Goal: Task Accomplishment & Management: Manage account settings

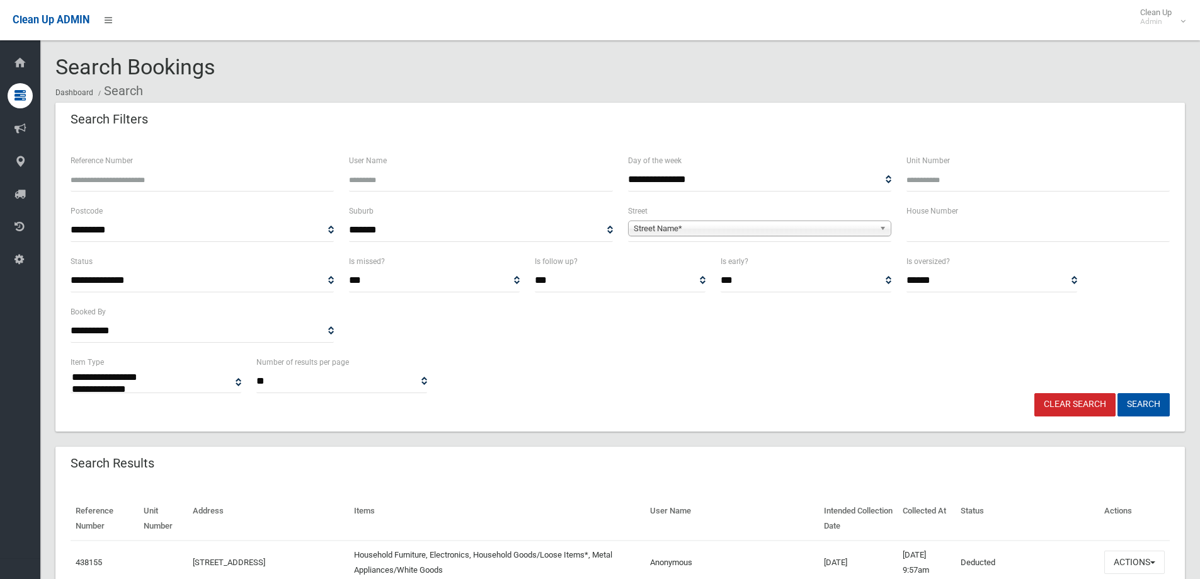
select select
click at [708, 231] on span "Street Name*" at bounding box center [754, 228] width 241 height 15
type input "*****"
click at [743, 269] on li "Brans grove Road (REVESBY 2212)" at bounding box center [759, 264] width 257 height 16
click at [939, 240] on input "text" at bounding box center [1038, 230] width 263 height 23
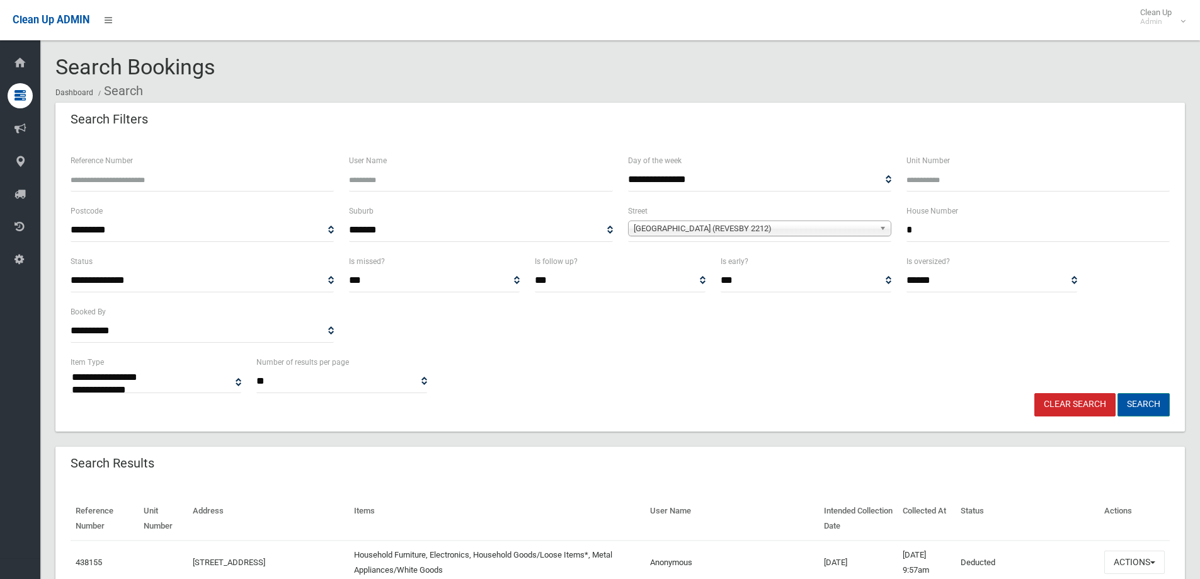
type input "*"
click at [1149, 404] on button "Search" at bounding box center [1144, 404] width 52 height 23
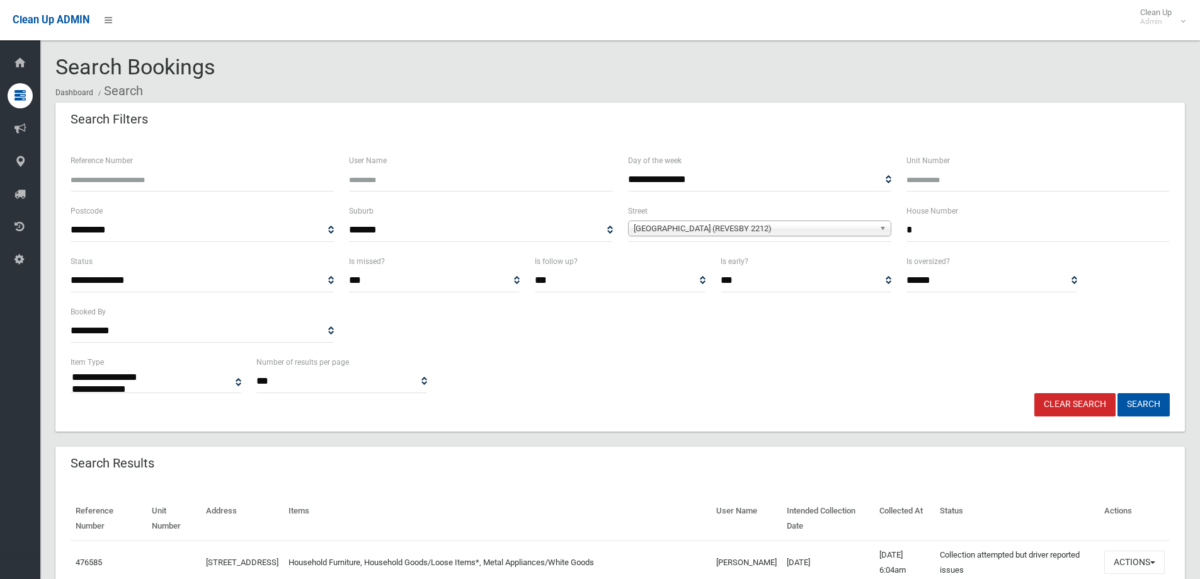
select select
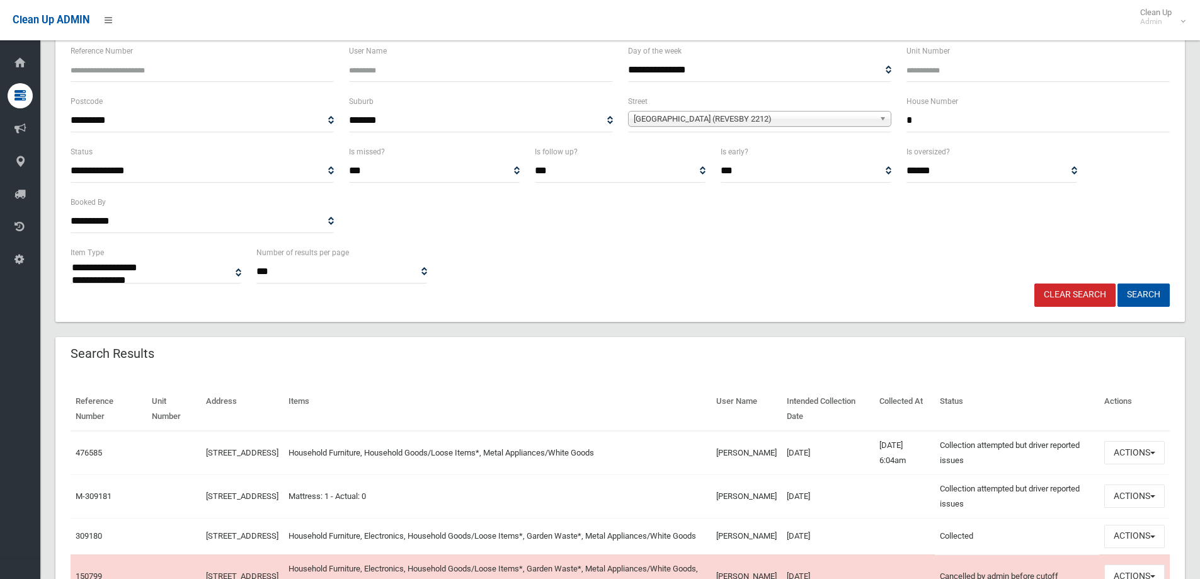
scroll to position [126, 0]
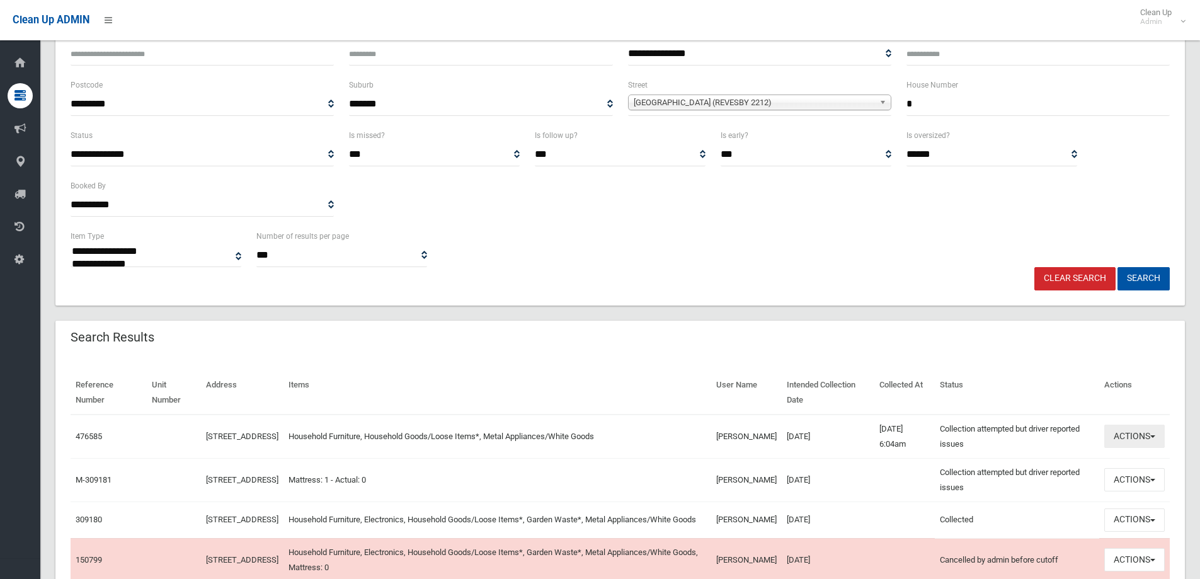
click at [1144, 440] on button "Actions" at bounding box center [1134, 436] width 60 height 23
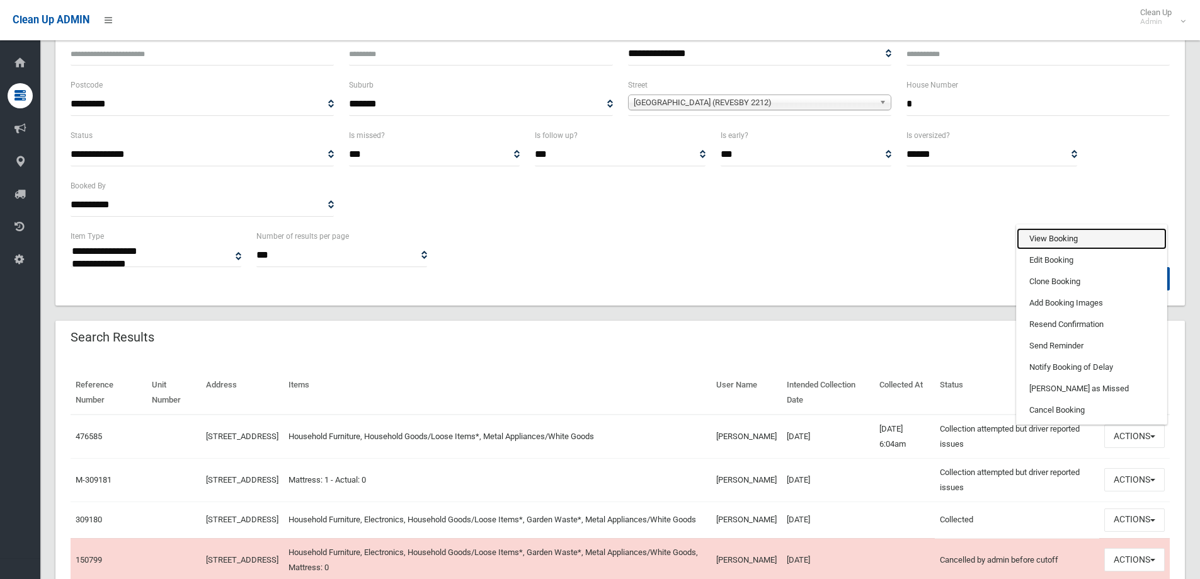
click at [1065, 236] on link "View Booking" at bounding box center [1092, 238] width 150 height 21
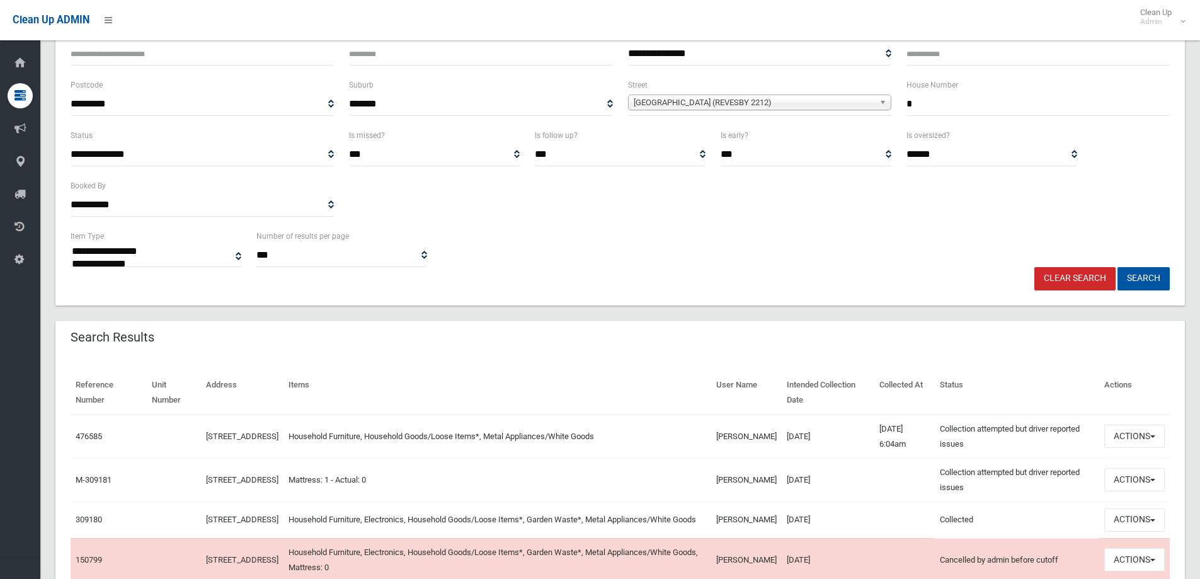
scroll to position [189, 0]
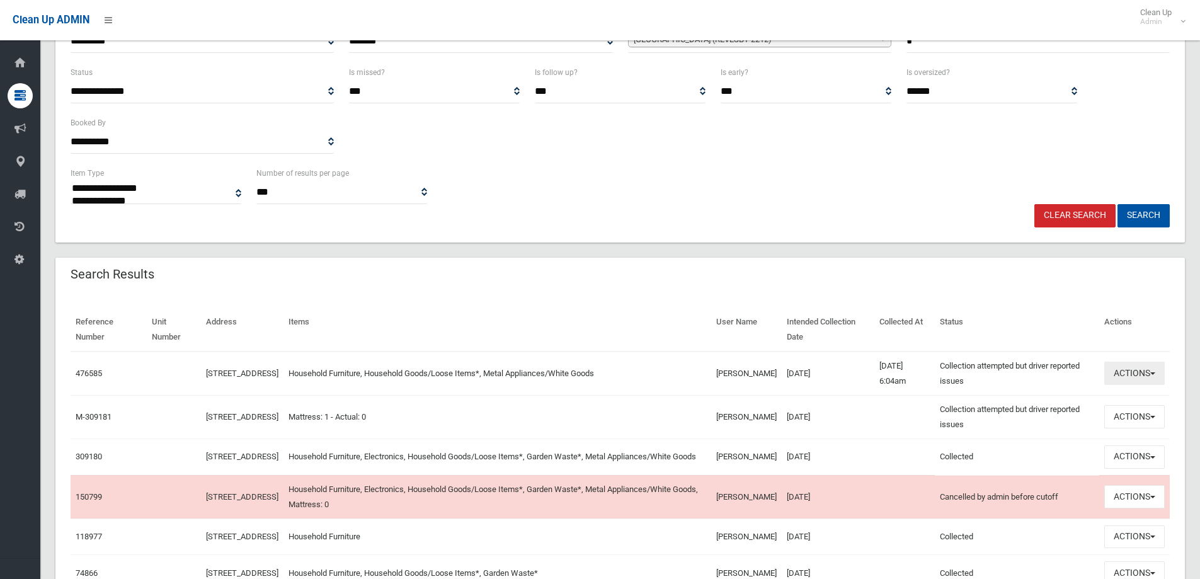
click at [1145, 375] on button "Actions" at bounding box center [1134, 373] width 60 height 23
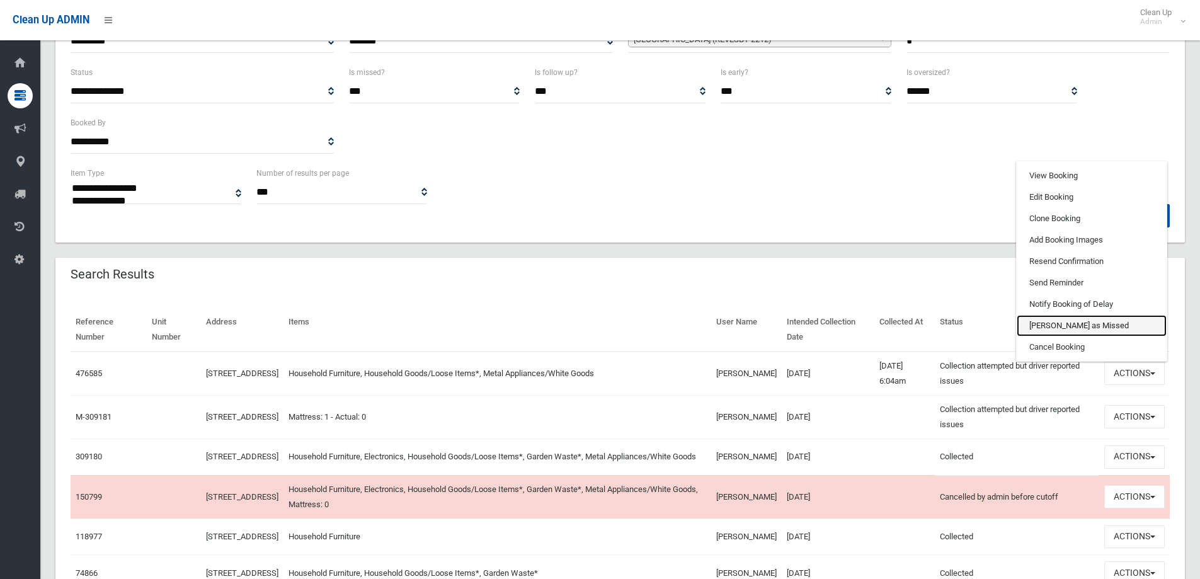
click at [1060, 330] on link "[PERSON_NAME] as Missed" at bounding box center [1092, 325] width 150 height 21
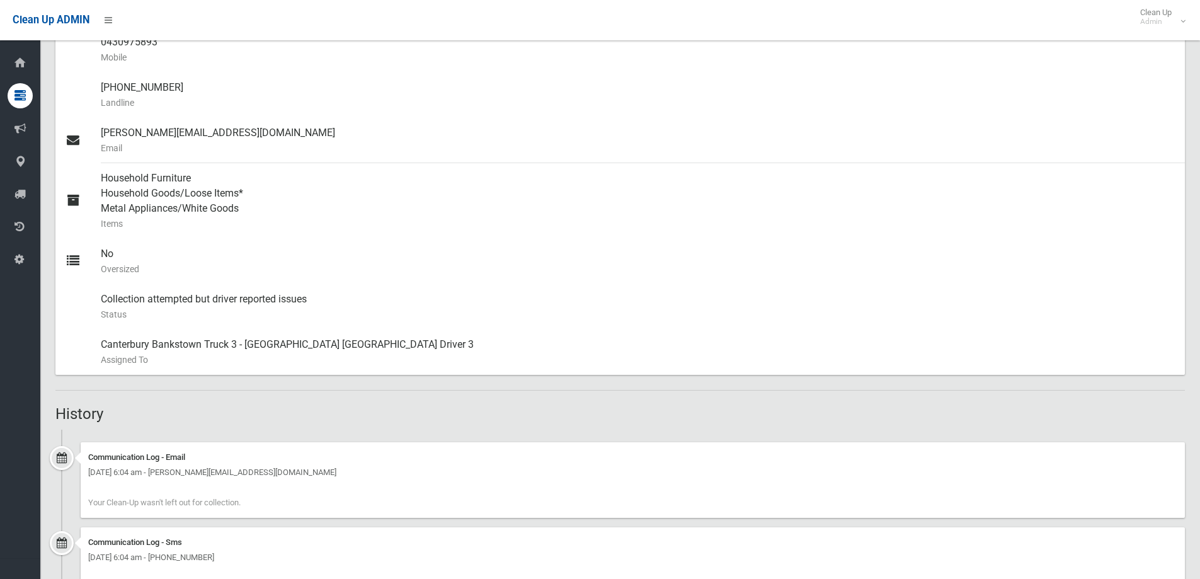
scroll to position [285, 0]
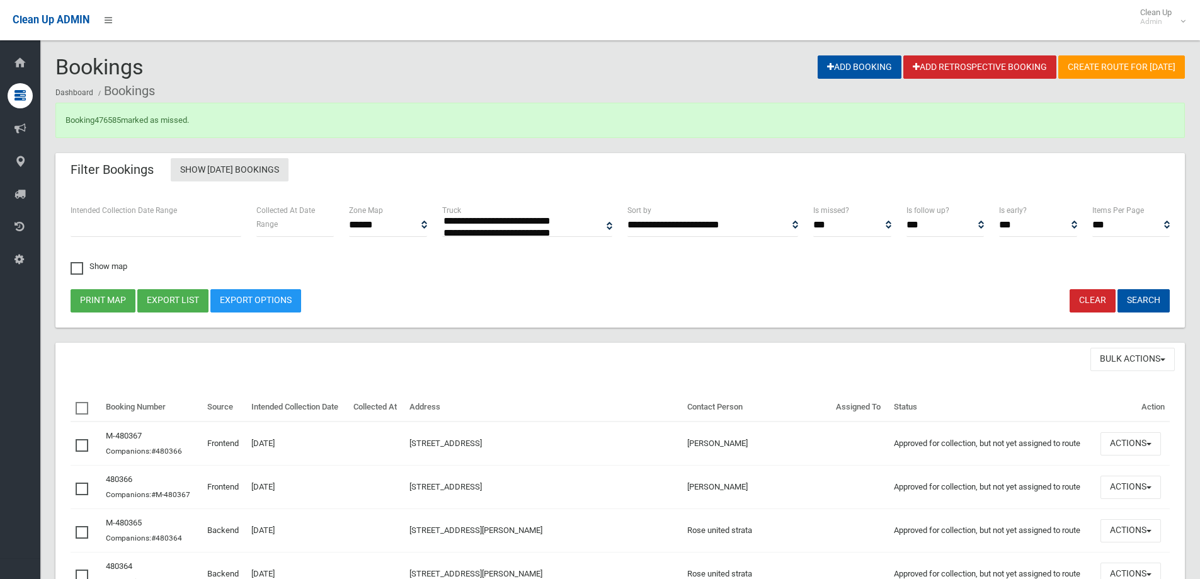
select select
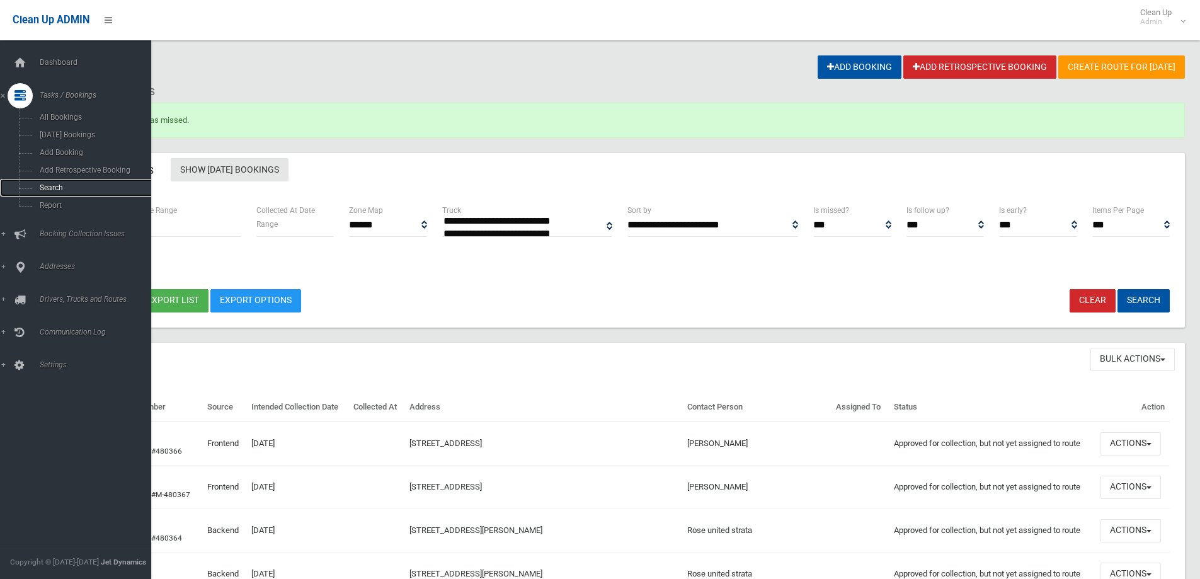
click at [50, 191] on span "Search" at bounding box center [93, 187] width 114 height 9
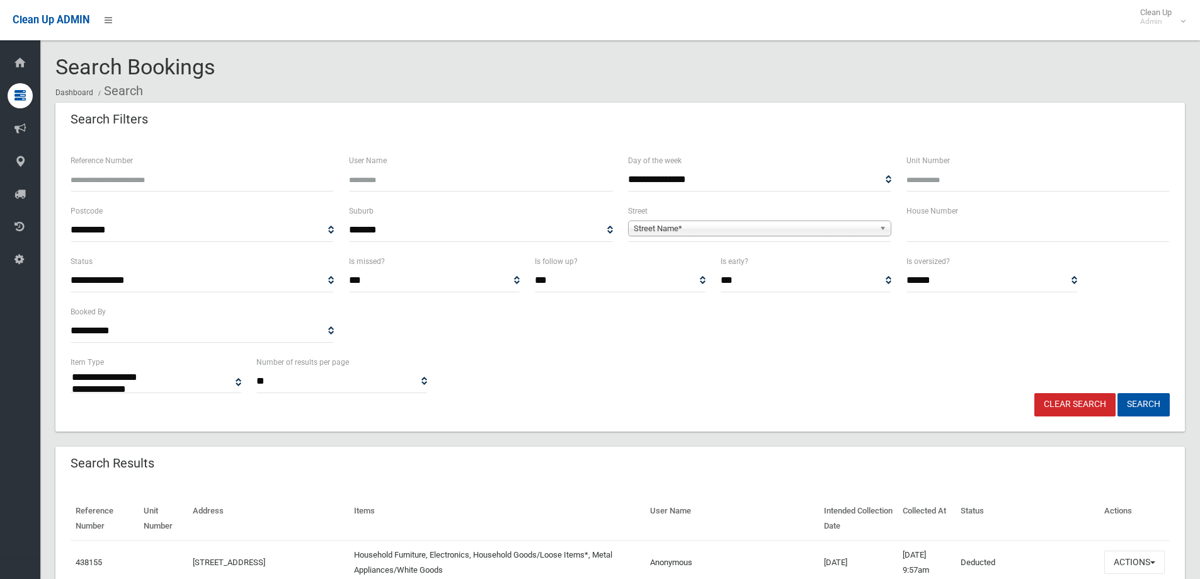
select select
click at [784, 229] on span "Street Name*" at bounding box center [754, 228] width 241 height 15
type input "*****"
click at [745, 263] on li "Brans grove Road (REVESBY 2212)" at bounding box center [759, 264] width 257 height 16
click at [966, 241] on input "text" at bounding box center [1038, 230] width 263 height 23
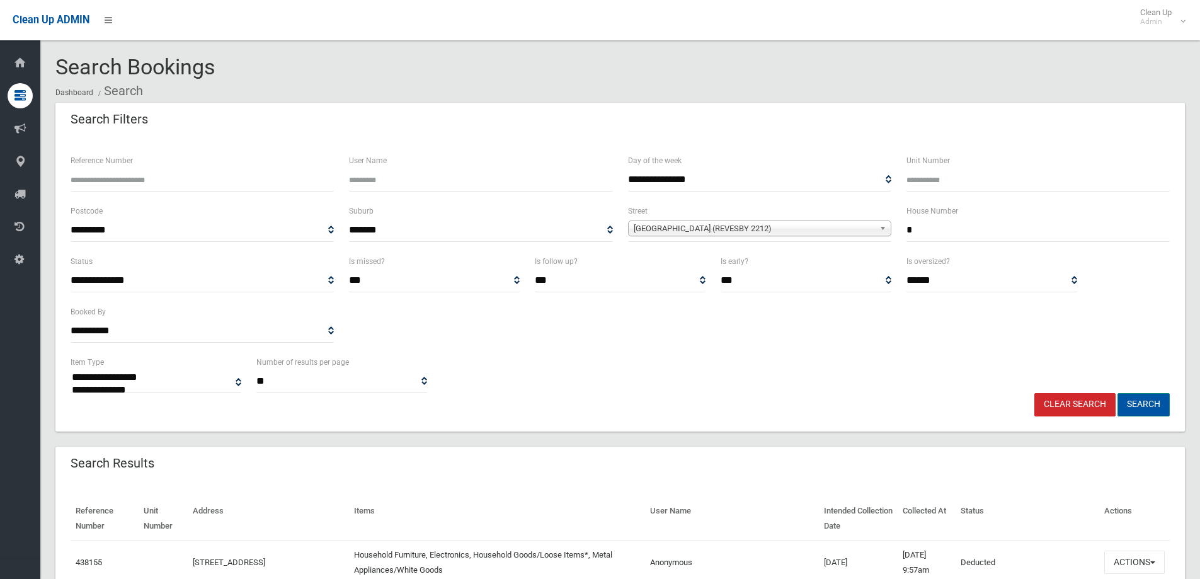
type input "*"
click at [1146, 411] on button "Search" at bounding box center [1144, 404] width 52 height 23
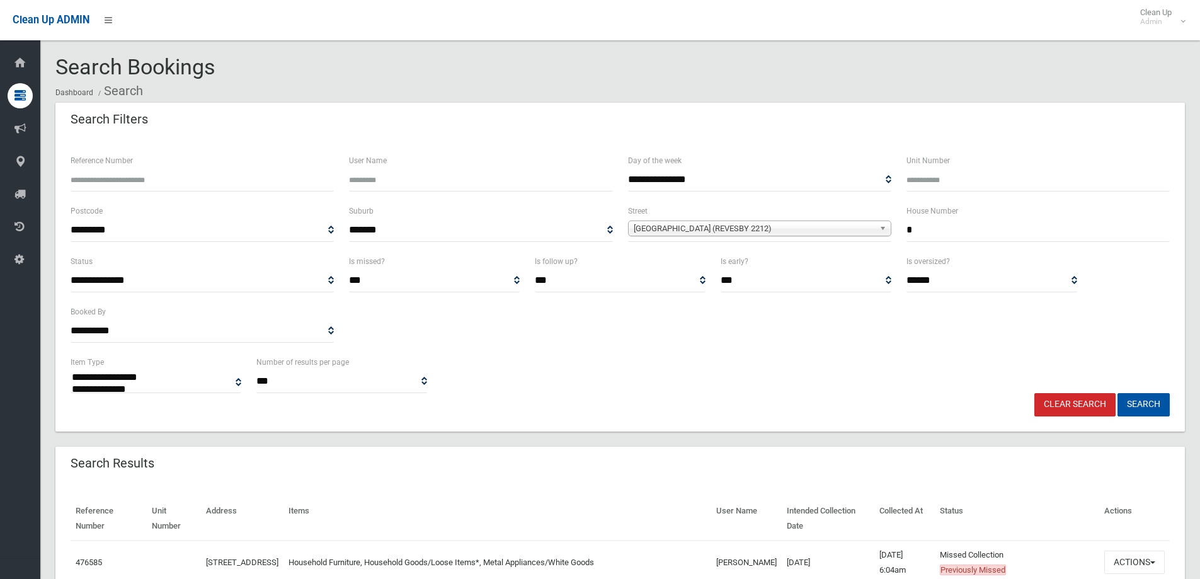
select select
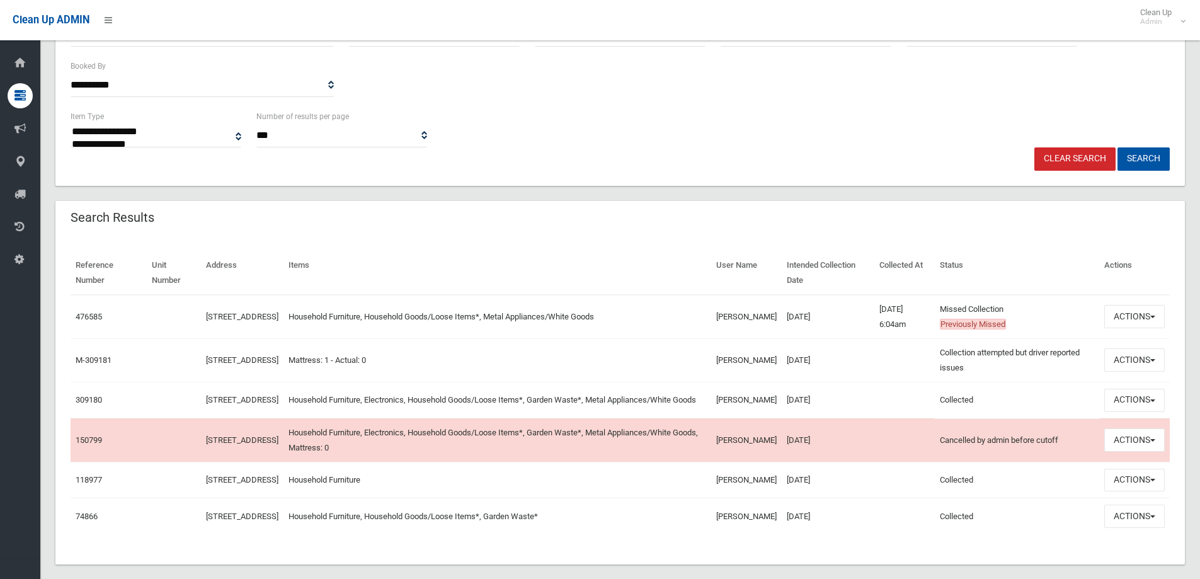
scroll to position [283, 0]
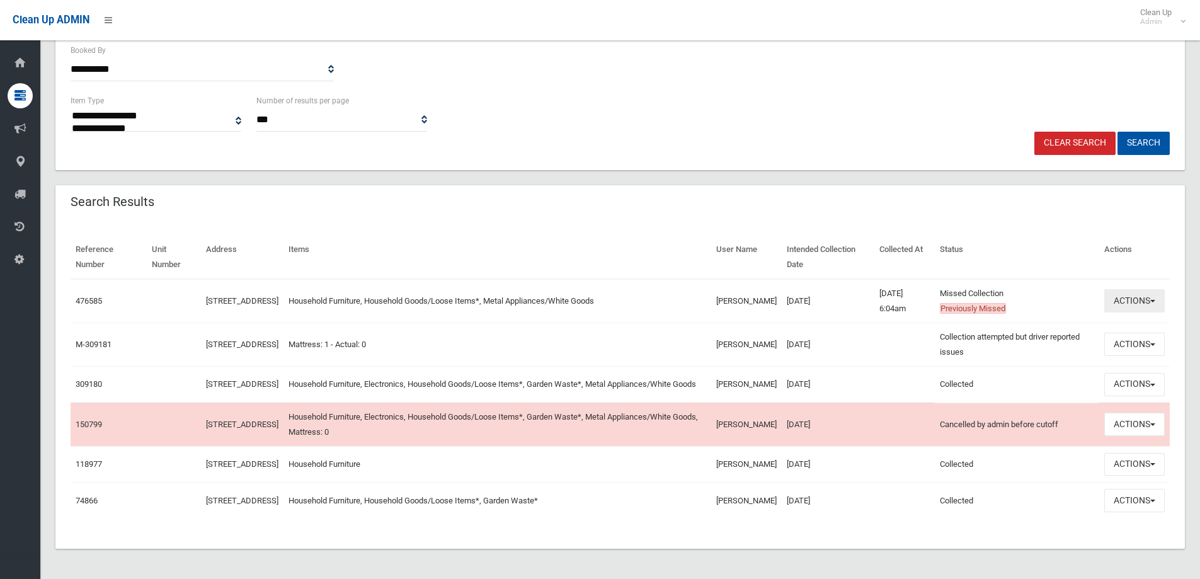
click at [1142, 289] on button "Actions" at bounding box center [1134, 300] width 60 height 23
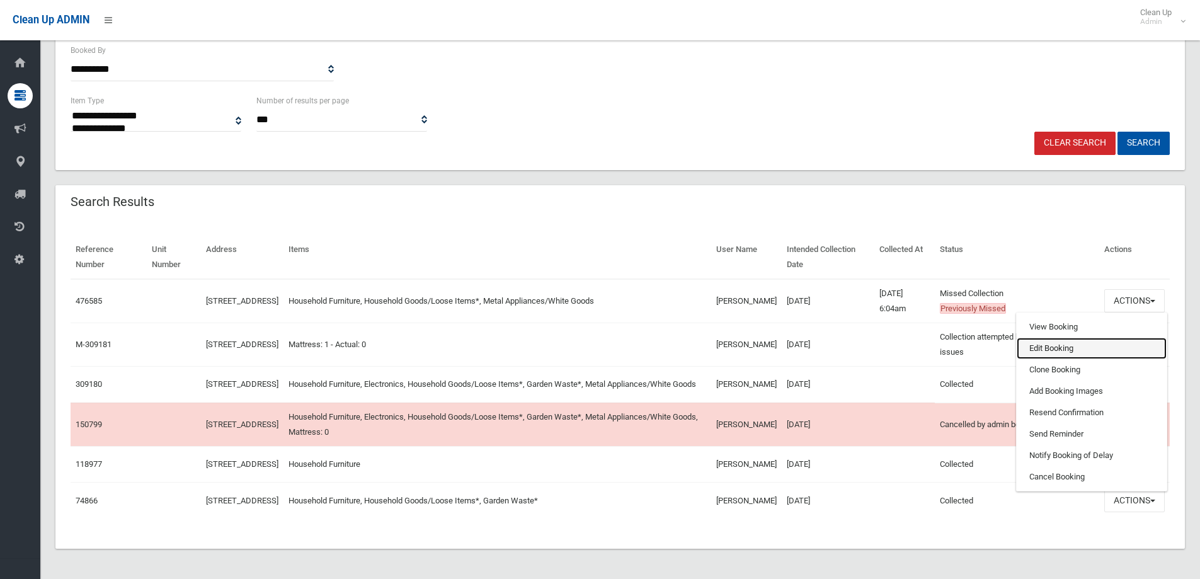
click at [1048, 338] on link "Edit Booking" at bounding box center [1092, 348] width 150 height 21
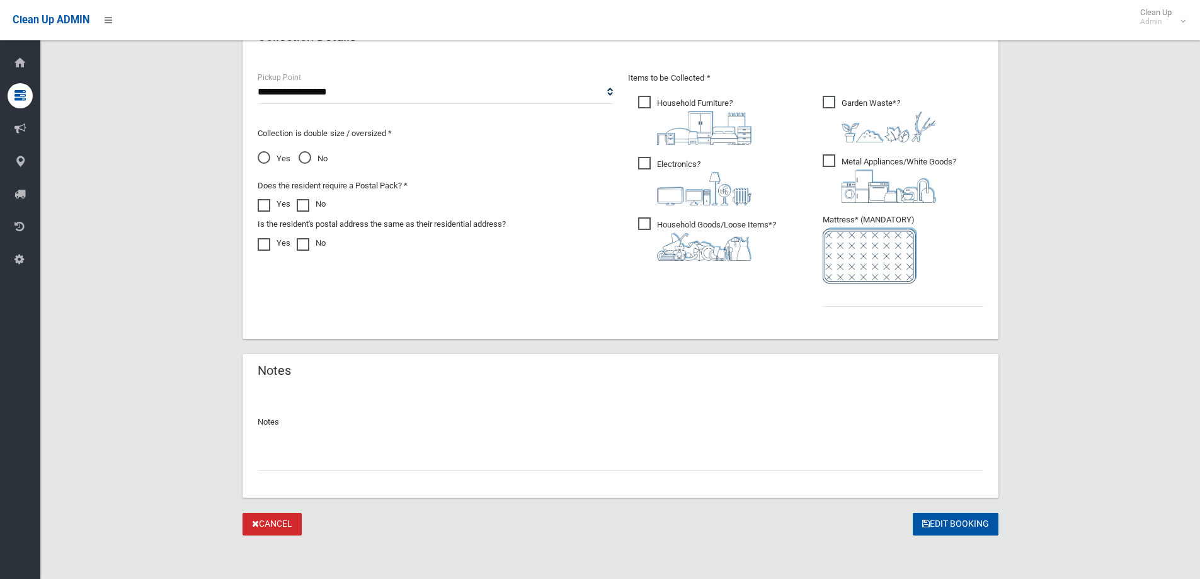
scroll to position [662, 0]
click at [859, 299] on input "text" at bounding box center [903, 293] width 161 height 23
type input "*"
click at [313, 467] on input "text" at bounding box center [621, 456] width 726 height 23
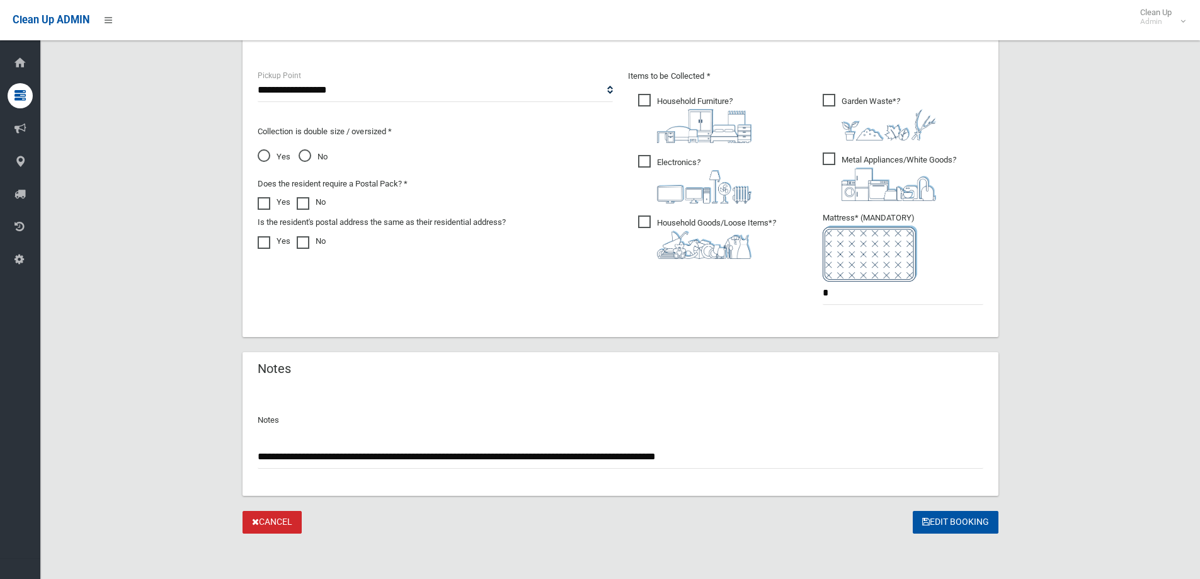
click at [537, 457] on input "**********" at bounding box center [621, 456] width 726 height 23
click at [968, 457] on input "**********" at bounding box center [621, 456] width 726 height 23
click at [652, 458] on input "**********" at bounding box center [621, 456] width 726 height 23
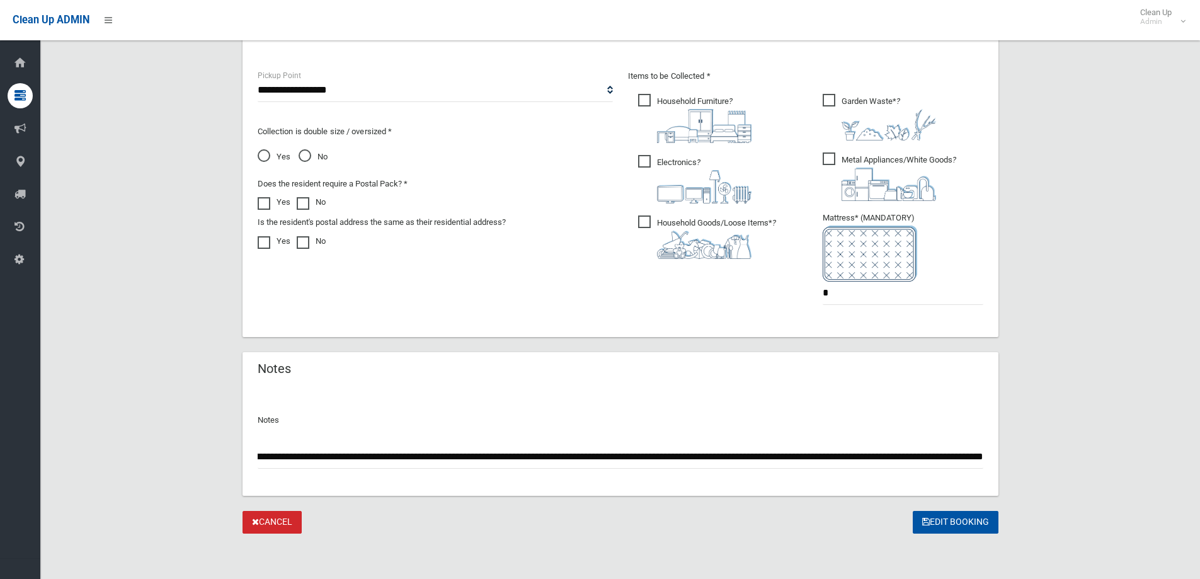
scroll to position [0, 243]
drag, startPoint x: 913, startPoint y: 456, endPoint x: 1017, endPoint y: 462, distance: 104.1
click at [955, 462] on input "**********" at bounding box center [621, 456] width 726 height 23
click at [981, 456] on input "**********" at bounding box center [621, 456] width 726 height 23
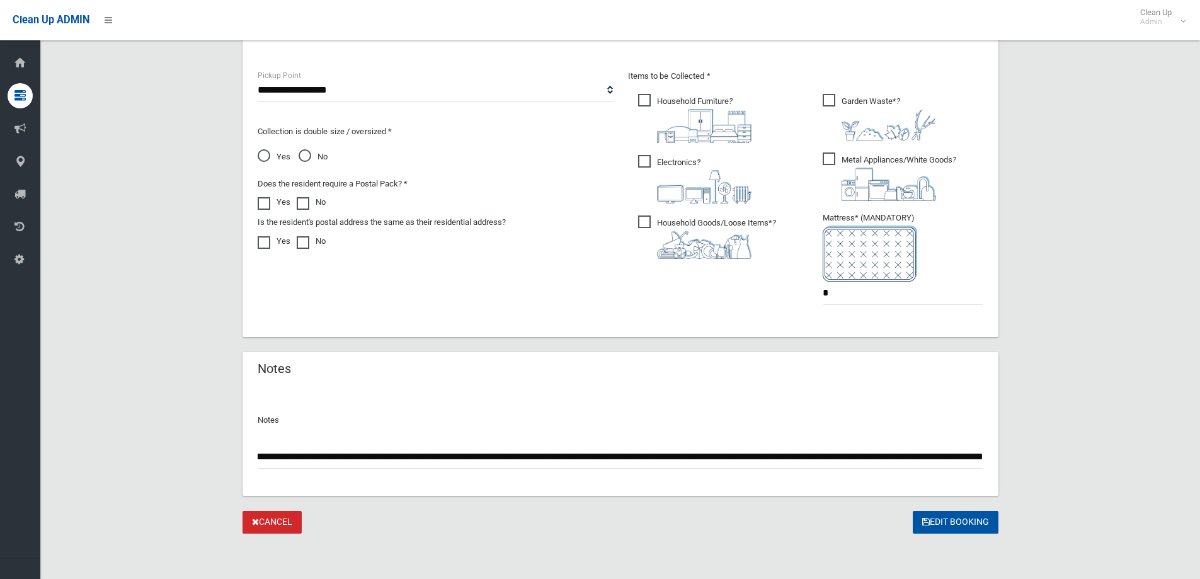
scroll to position [0, 383]
click at [948, 459] on input "**********" at bounding box center [621, 456] width 726 height 23
type input "**********"
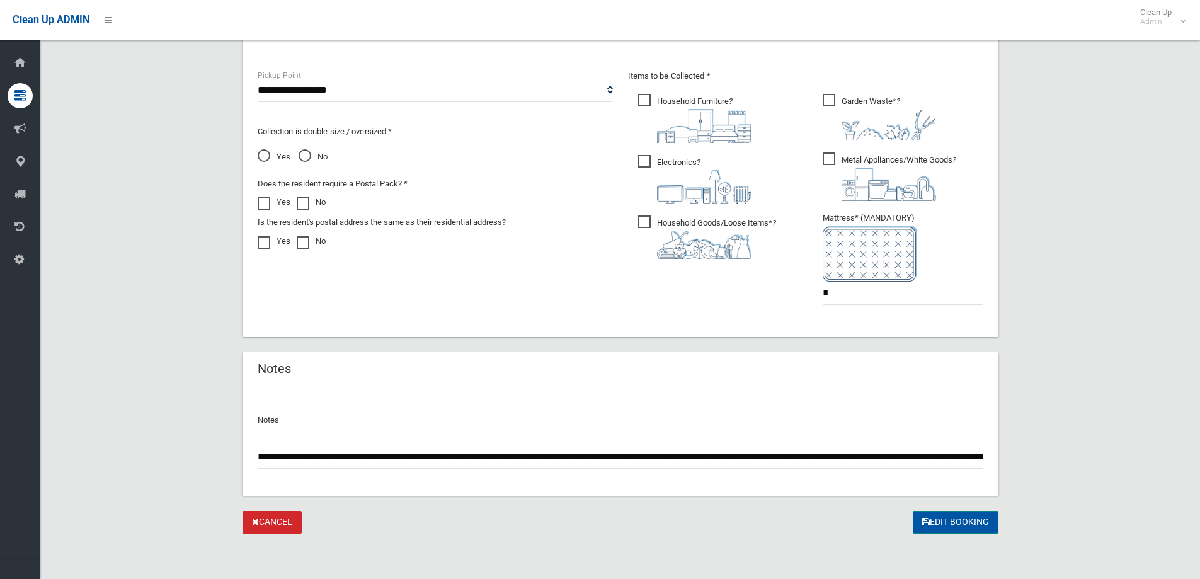
click at [968, 525] on button "Edit Booking" at bounding box center [956, 522] width 86 height 23
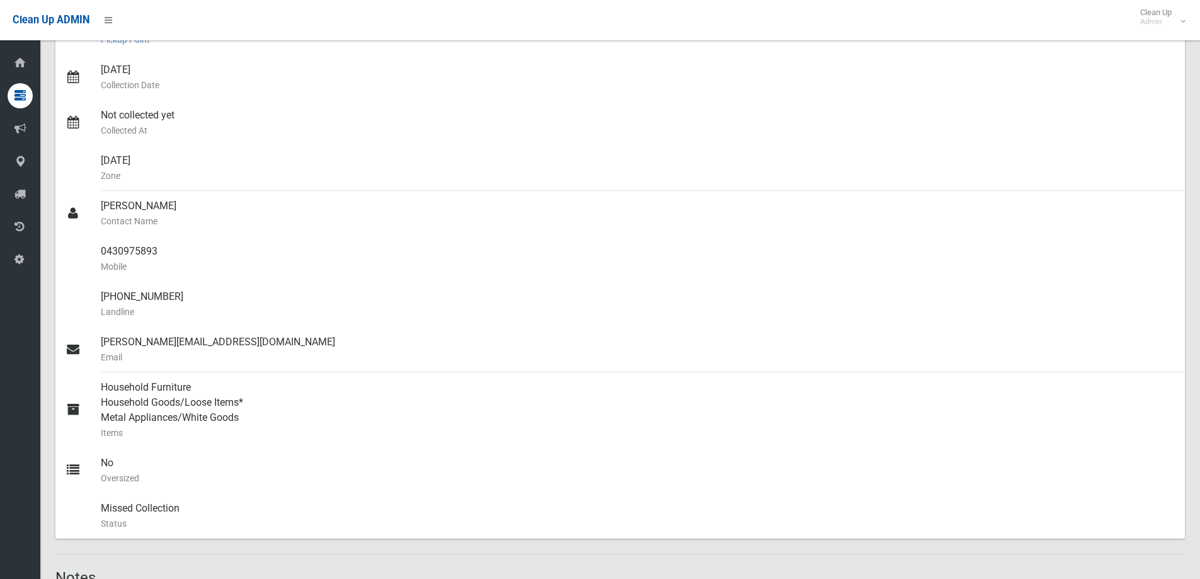
scroll to position [63, 0]
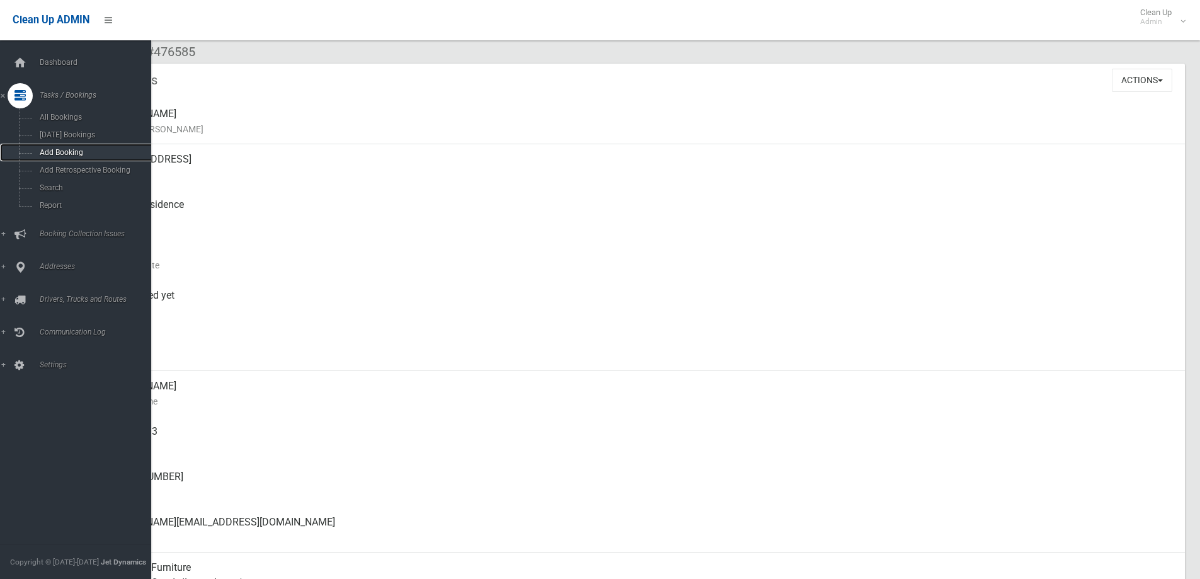
click at [65, 149] on span "Add Booking" at bounding box center [93, 152] width 114 height 9
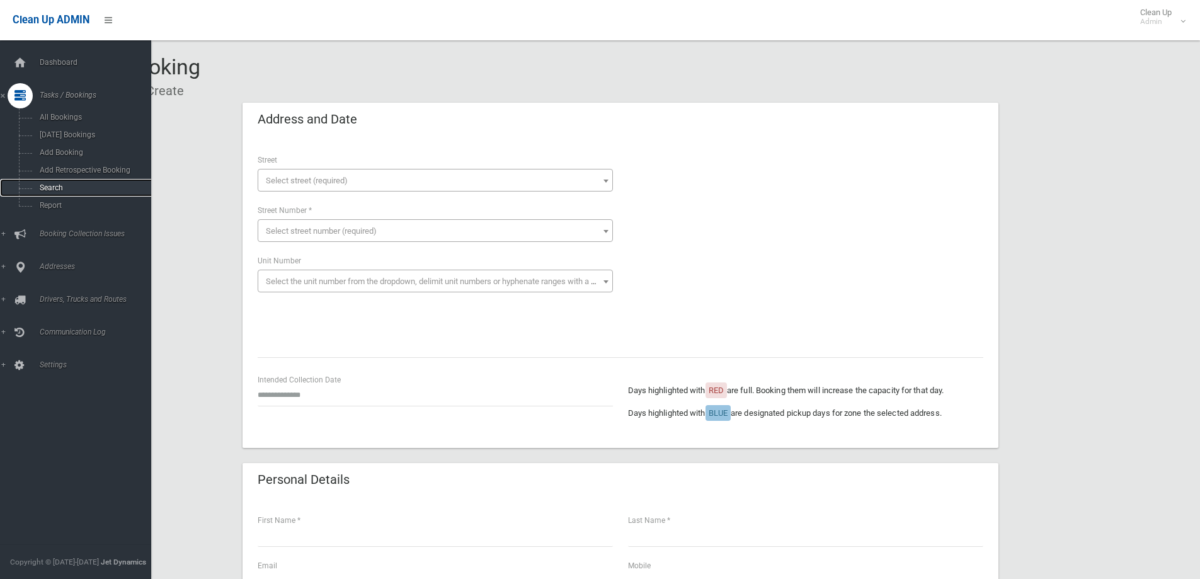
click at [50, 188] on span "Search" at bounding box center [93, 187] width 114 height 9
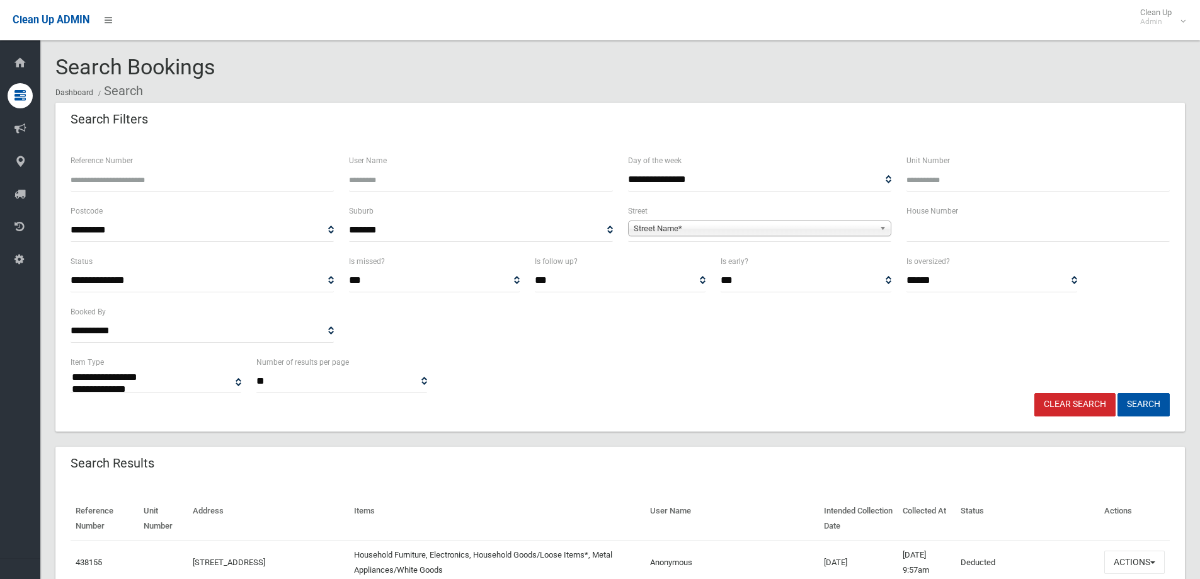
select select
